Goal: Task Accomplishment & Management: Manage account settings

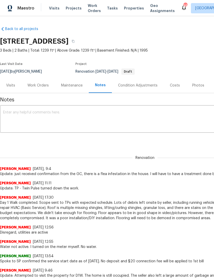
click at [100, 121] on textarea at bounding box center [145, 120] width 284 height 18
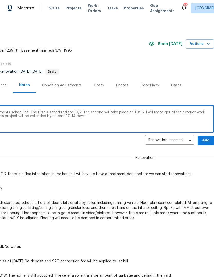
scroll to position [0, 76]
type textarea "Update: The pest control TP has two treatments scheduled. The first is schedule…"
click at [208, 138] on span "Add" at bounding box center [206, 140] width 8 height 6
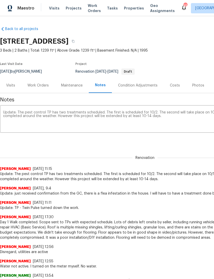
scroll to position [0, 0]
click at [36, 86] on div "Work Orders" at bounding box center [37, 85] width 21 height 5
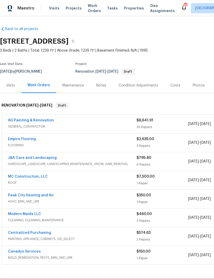
click at [33, 253] on link "Canadys Services" at bounding box center [24, 252] width 33 height 4
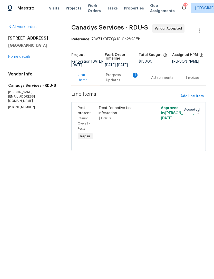
click at [116, 82] on div "Progress Updates 1" at bounding box center [122, 78] width 33 height 10
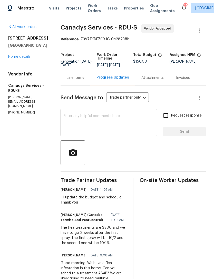
click at [84, 78] on div "Line Items" at bounding box center [76, 77] width 30 height 15
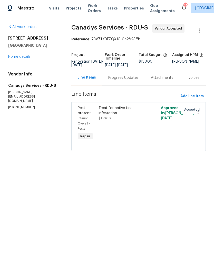
click at [114, 116] on div "Treat for active flea infestation" at bounding box center [123, 110] width 49 height 10
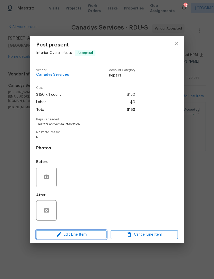
click at [92, 234] on span "Edit Line Item" at bounding box center [71, 234] width 67 height 6
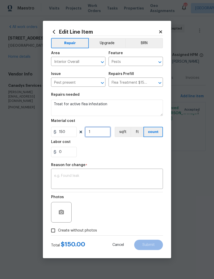
click at [100, 133] on input "1" at bounding box center [98, 132] width 26 height 10
type input "2"
click at [106, 149] on div "0" at bounding box center [107, 152] width 112 height 10
click at [84, 231] on span "Create without photos" at bounding box center [77, 230] width 39 height 5
click at [58, 231] on input "Create without photos" at bounding box center [53, 231] width 10 height 10
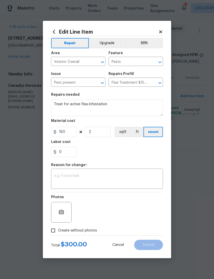
checkbox input "true"
click at [109, 179] on textarea at bounding box center [107, 179] width 106 height 11
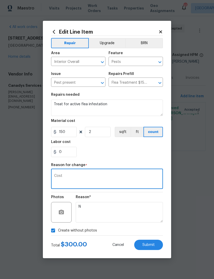
type textarea "Cost"
click at [103, 151] on div "0" at bounding box center [107, 152] width 112 height 10
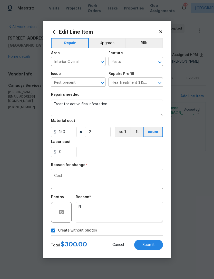
click at [154, 244] on span "Submit" at bounding box center [148, 245] width 12 height 4
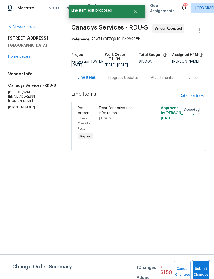
click at [203, 265] on button "Submit Changes" at bounding box center [201, 272] width 16 height 22
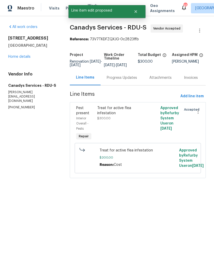
click at [19, 73] on h4 "Vendor Info" at bounding box center [32, 74] width 49 height 5
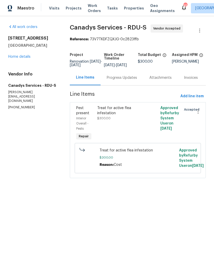
click at [23, 56] on link "Home details" at bounding box center [19, 57] width 22 height 4
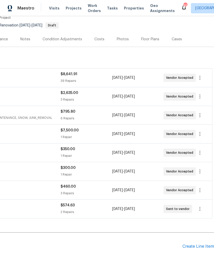
scroll to position [46, 76]
click at [202, 170] on icon "button" at bounding box center [200, 171] width 6 height 6
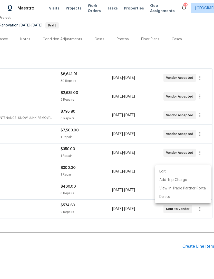
click at [161, 171] on li "Edit" at bounding box center [182, 171] width 55 height 8
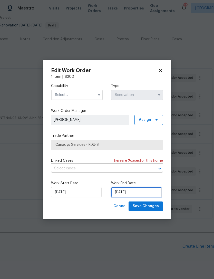
click at [125, 194] on input "10/3/2025" at bounding box center [136, 192] width 51 height 10
select select "9"
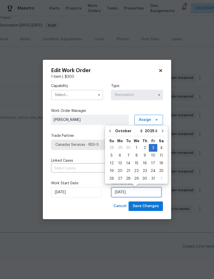
scroll to position [9, 0]
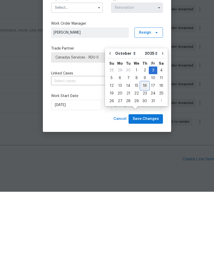
click at [142, 169] on div "16" at bounding box center [145, 172] width 8 height 7
type input "[DATE]"
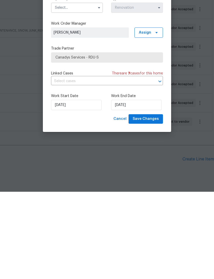
scroll to position [16, 0]
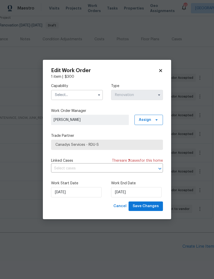
click at [74, 93] on input "text" at bounding box center [77, 95] width 52 height 10
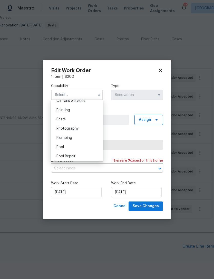
scroll to position [424, 0]
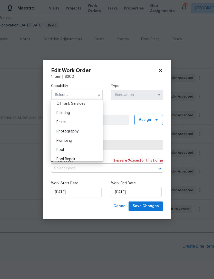
click at [75, 121] on div "Pests" at bounding box center [76, 122] width 49 height 9
type input "Pests"
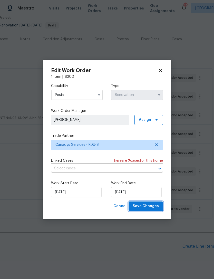
click at [157, 206] on span "Save Changes" at bounding box center [146, 206] width 26 height 6
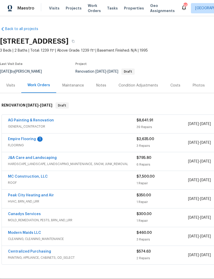
click at [104, 86] on div "Notes" at bounding box center [101, 85] width 10 height 5
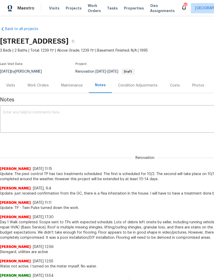
click at [39, 85] on div "Work Orders" at bounding box center [37, 85] width 21 height 5
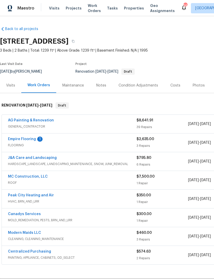
click at [34, 140] on link "Empire Flooring" at bounding box center [22, 139] width 28 height 4
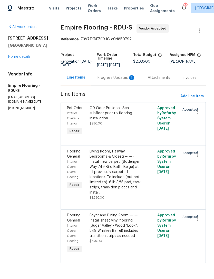
click at [114, 80] on div "Progress Updates 1" at bounding box center [116, 77] width 38 height 5
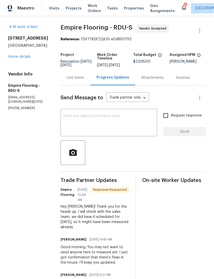
click at [22, 58] on link "Home details" at bounding box center [19, 57] width 22 height 4
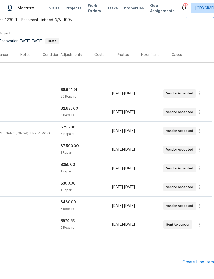
scroll to position [31, 76]
click at [200, 207] on icon "button" at bounding box center [199, 205] width 1 height 4
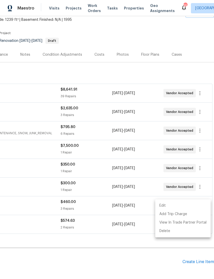
click at [164, 204] on li "Edit" at bounding box center [182, 205] width 55 height 8
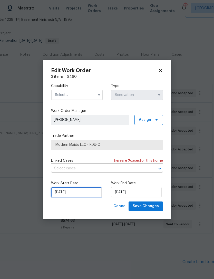
click at [77, 193] on input "10/7/2025" at bounding box center [76, 192] width 51 height 10
select select "9"
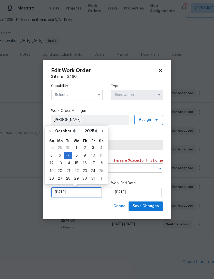
scroll to position [9, 0]
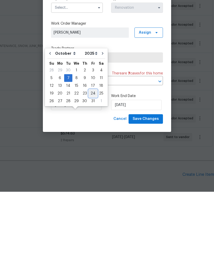
click at [92, 177] on div "24" at bounding box center [93, 180] width 8 height 7
type input "[DATE]"
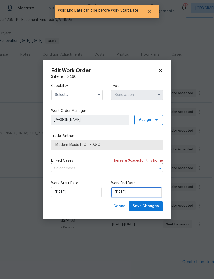
click at [130, 193] on input "[DATE]" at bounding box center [136, 192] width 51 height 10
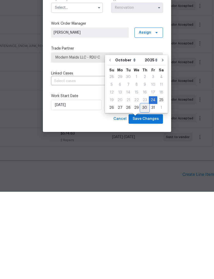
click at [143, 191] on div "30" at bounding box center [145, 194] width 8 height 7
type input "[DATE]"
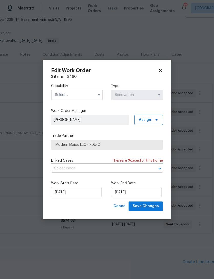
click at [80, 94] on input "text" at bounding box center [77, 95] width 52 height 10
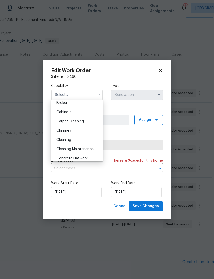
scroll to position [41, 0]
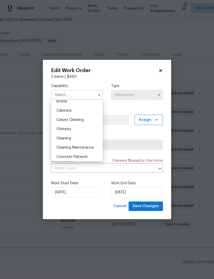
click at [79, 140] on div "Cleaning" at bounding box center [76, 138] width 49 height 9
type input "Cleaning"
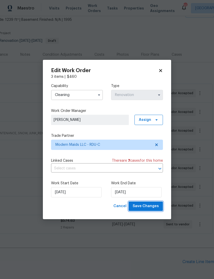
click at [157, 204] on span "Save Changes" at bounding box center [146, 206] width 26 height 6
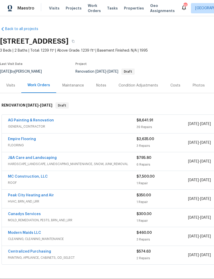
scroll to position [0, 0]
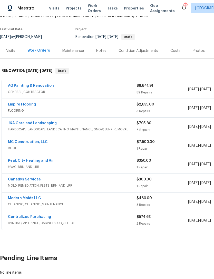
scroll to position [34, 0]
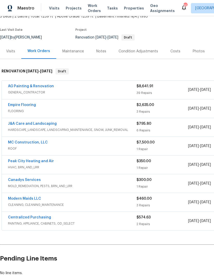
click at [32, 197] on link "Modern Maids LLC" at bounding box center [24, 199] width 33 height 4
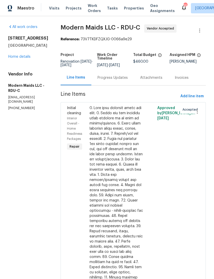
click at [117, 80] on div "Progress Updates" at bounding box center [112, 77] width 30 height 5
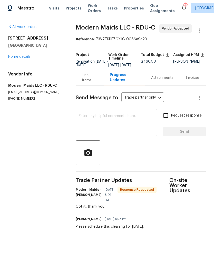
click at [106, 122] on textarea at bounding box center [116, 123] width 75 height 18
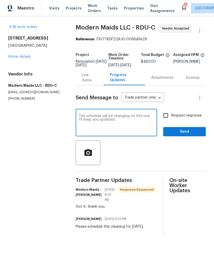
type textarea "The schedule will be changing on this one. I’ll keep you updated."
click at [167, 118] on input "Request response" at bounding box center [165, 115] width 11 height 11
checkbox input "true"
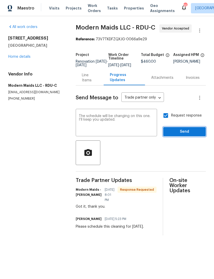
click at [187, 134] on span "Send" at bounding box center [184, 132] width 34 height 6
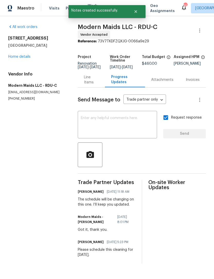
click at [21, 57] on link "Home details" at bounding box center [19, 57] width 22 height 4
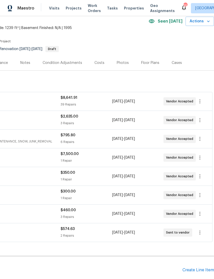
scroll to position [23, 76]
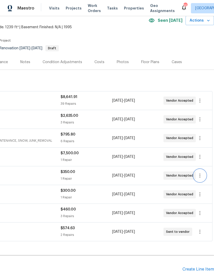
click at [201, 176] on icon "button" at bounding box center [200, 175] width 6 height 6
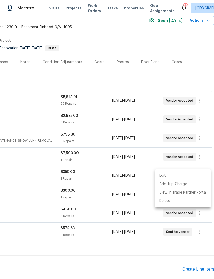
click at [163, 177] on li "Edit" at bounding box center [182, 175] width 55 height 8
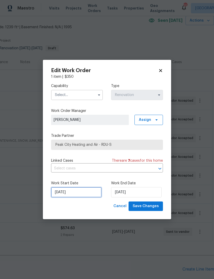
click at [76, 192] on input "[DATE]" at bounding box center [76, 192] width 51 height 10
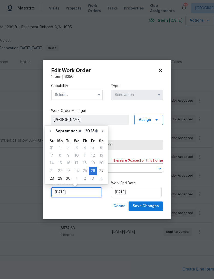
scroll to position [9, 0]
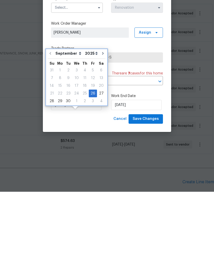
click at [99, 135] on button "Go to next month" at bounding box center [103, 140] width 8 height 10
type input "10/26/2025"
select select "9"
type input "10/26/2025"
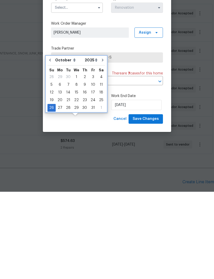
scroll to position [16, 0]
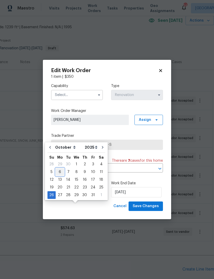
click at [60, 168] on div "6" at bounding box center [60, 171] width 8 height 7
type input "[DATE]"
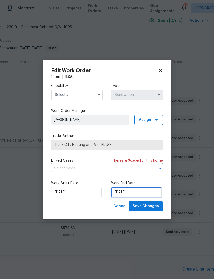
click at [130, 193] on input "10/26/2025" at bounding box center [136, 192] width 51 height 10
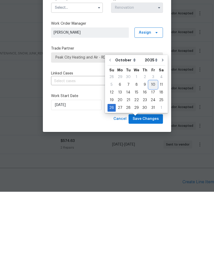
click at [151, 168] on div "10" at bounding box center [153, 171] width 8 height 7
type input "[DATE]"
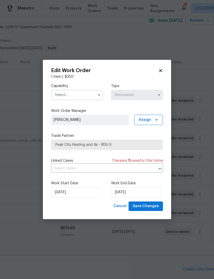
click at [77, 95] on input "text" at bounding box center [77, 95] width 52 height 10
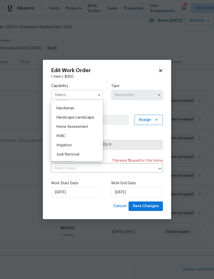
scroll to position [282, 0]
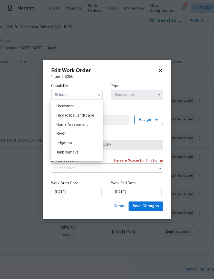
click at [82, 135] on div "HVAC" at bounding box center [76, 133] width 49 height 9
type input "HVAC"
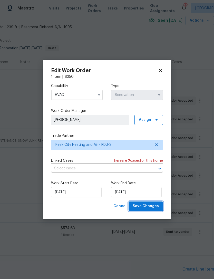
click at [152, 206] on span "Save Changes" at bounding box center [146, 206] width 26 height 6
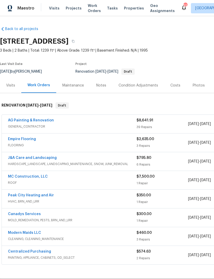
scroll to position [1, 0]
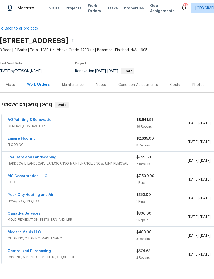
click at [49, 193] on link "Peak City Heating and Air" at bounding box center [31, 195] width 46 height 4
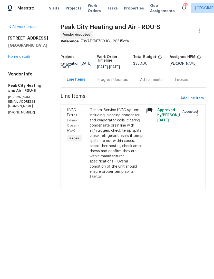
click at [113, 82] on div "Progress Updates" at bounding box center [112, 79] width 30 height 5
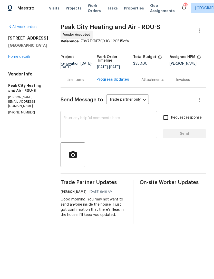
click at [106, 127] on textarea at bounding box center [109, 125] width 90 height 18
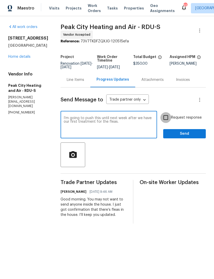
type textarea "I’m going to push this until next week after we have our first treatment for th…"
click at [168, 119] on input "Request response" at bounding box center [165, 117] width 11 height 11
checkbox input "true"
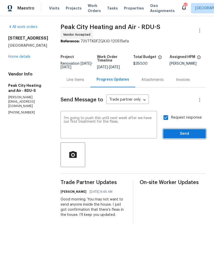
click at [193, 134] on span "Send" at bounding box center [184, 134] width 34 height 6
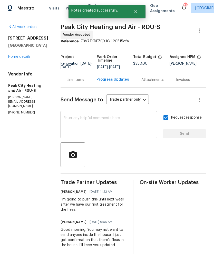
click at [22, 58] on link "Home details" at bounding box center [19, 57] width 22 height 4
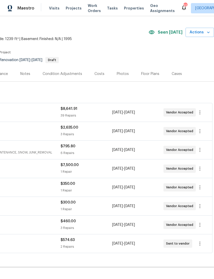
scroll to position [12, 76]
click at [200, 111] on icon "button" at bounding box center [200, 112] width 6 height 6
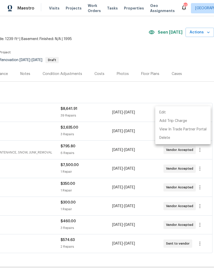
click at [162, 109] on li "Edit" at bounding box center [182, 112] width 55 height 8
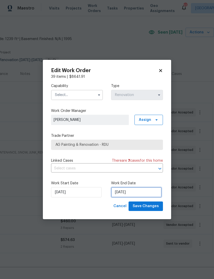
click at [124, 193] on input "[DATE]" at bounding box center [136, 192] width 51 height 10
select select "9"
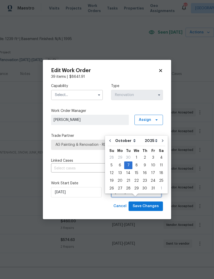
scroll to position [9, 0]
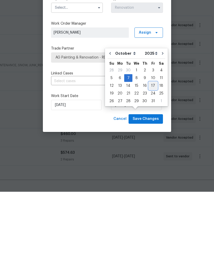
click at [151, 169] on div "17" at bounding box center [153, 172] width 8 height 7
type input "[DATE]"
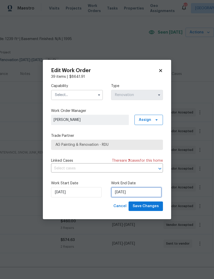
click at [124, 192] on input "[DATE]" at bounding box center [136, 192] width 51 height 10
select select "9"
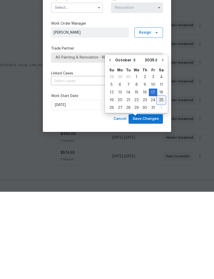
click at [161, 184] on div "25" at bounding box center [161, 187] width 8 height 7
type input "[DATE]"
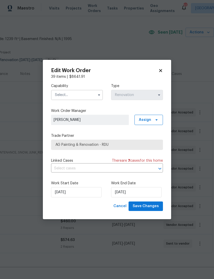
click at [82, 94] on input "text" at bounding box center [77, 95] width 52 height 10
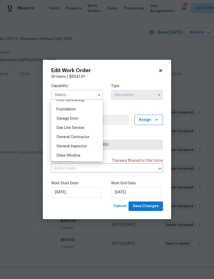
scroll to position [216, 0]
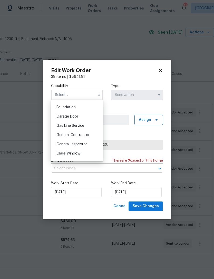
click at [89, 135] on span "General Contractor" at bounding box center [72, 135] width 33 height 4
type input "General Contractor"
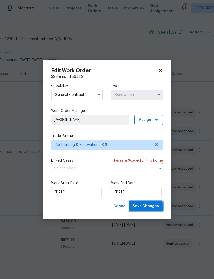
click at [153, 206] on span "Save Changes" at bounding box center [146, 206] width 26 height 6
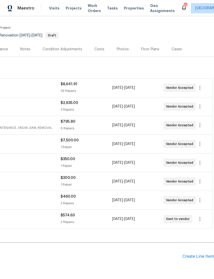
scroll to position [36, 76]
click at [201, 106] on icon "button" at bounding box center [200, 106] width 6 height 6
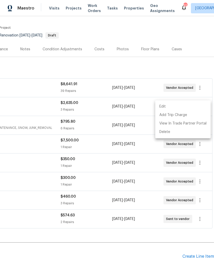
click at [163, 105] on li "Edit" at bounding box center [182, 106] width 55 height 8
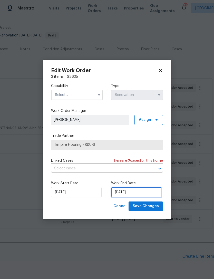
click at [123, 191] on input "10/8/2025" at bounding box center [136, 192] width 51 height 10
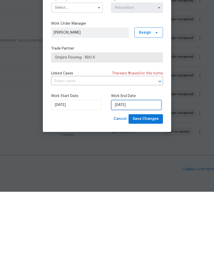
select select "9"
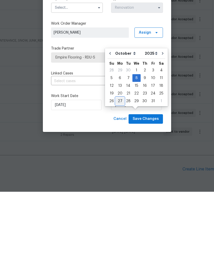
click at [120, 185] on div "27" at bounding box center [120, 188] width 8 height 7
type input "[DATE]"
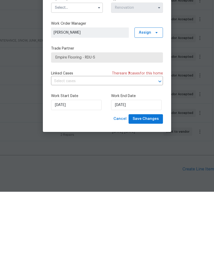
scroll to position [16, 0]
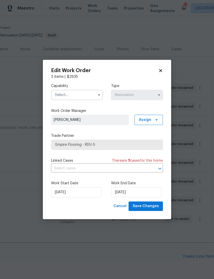
click at [77, 96] on input "text" at bounding box center [77, 95] width 52 height 10
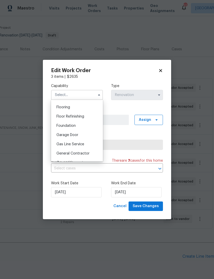
scroll to position [191, 0]
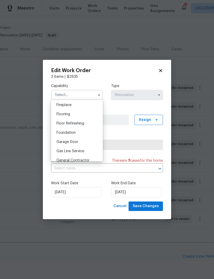
click at [75, 115] on div "Flooring" at bounding box center [76, 114] width 49 height 9
type input "Flooring"
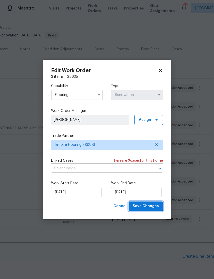
click at [149, 205] on span "Save Changes" at bounding box center [146, 206] width 26 height 6
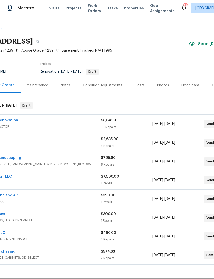
scroll to position [0, 36]
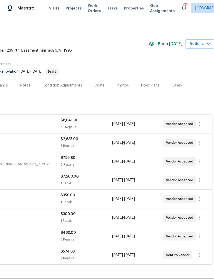
scroll to position [0, 76]
